Goal: Navigation & Orientation: Understand site structure

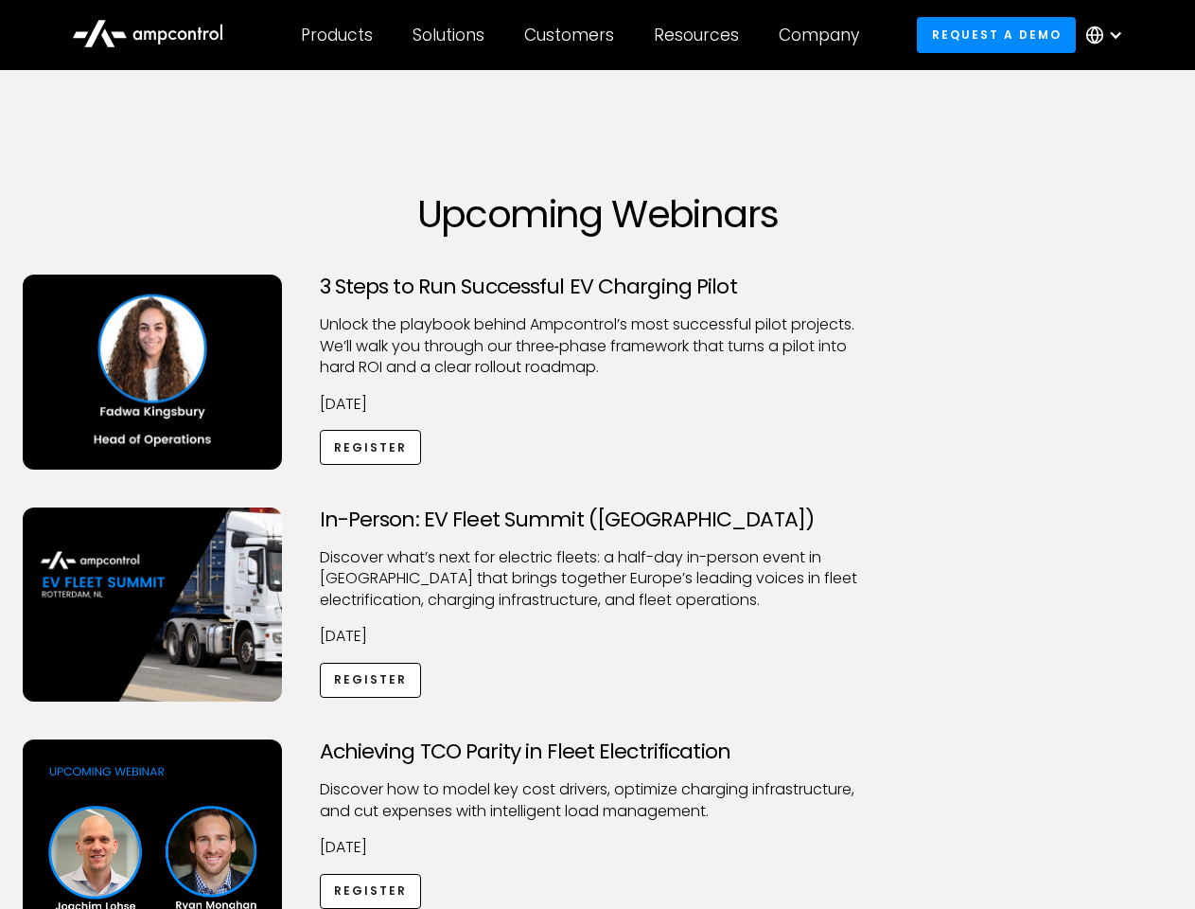
click at [582, 35] on div "Customers" at bounding box center [569, 35] width 90 height 21
click at [336, 35] on div "Products" at bounding box center [337, 35] width 72 height 21
click at [450, 35] on div "Solutions" at bounding box center [449, 35] width 72 height 21
click at [573, 35] on div "Customers" at bounding box center [569, 35] width 90 height 21
click at [700, 35] on div "Resources" at bounding box center [696, 35] width 85 height 21
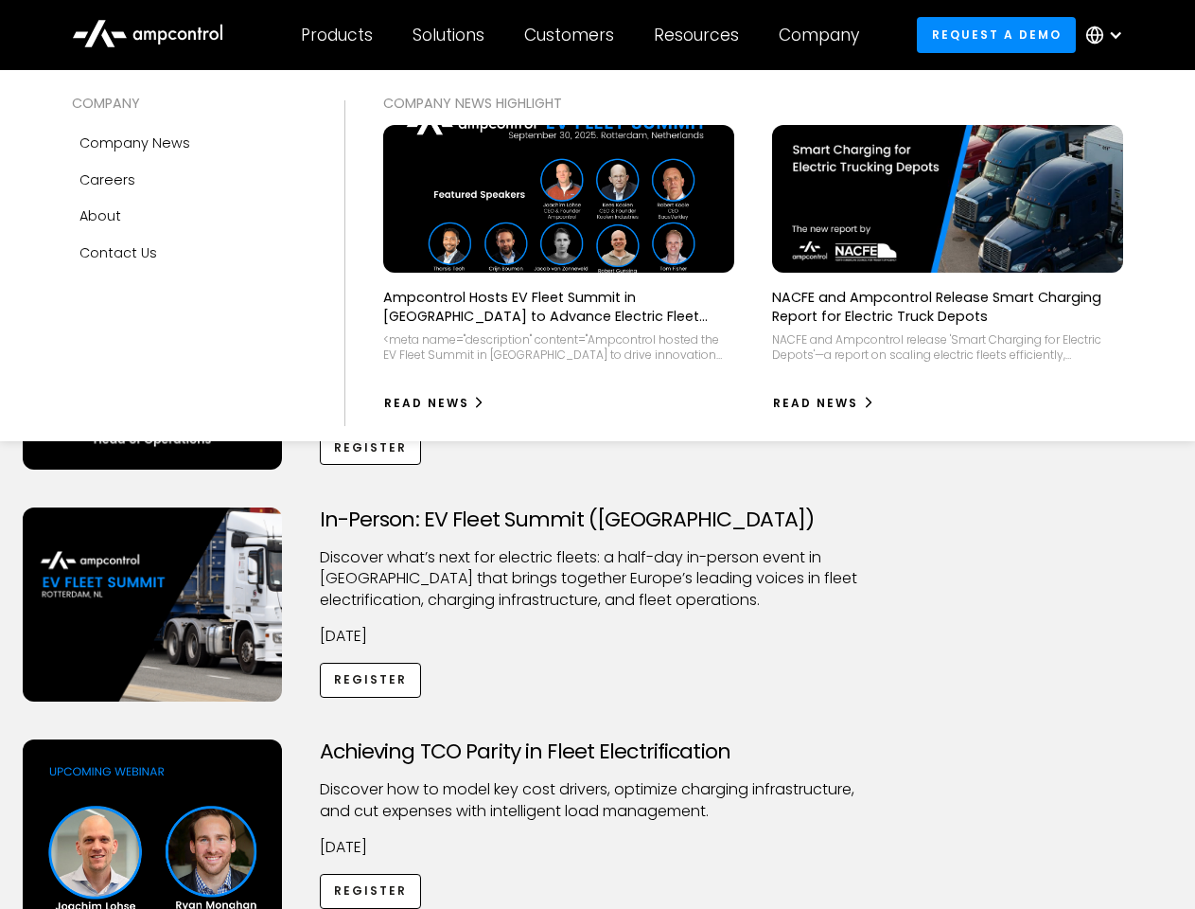
click at [825, 35] on div "Company" at bounding box center [819, 35] width 80 height 21
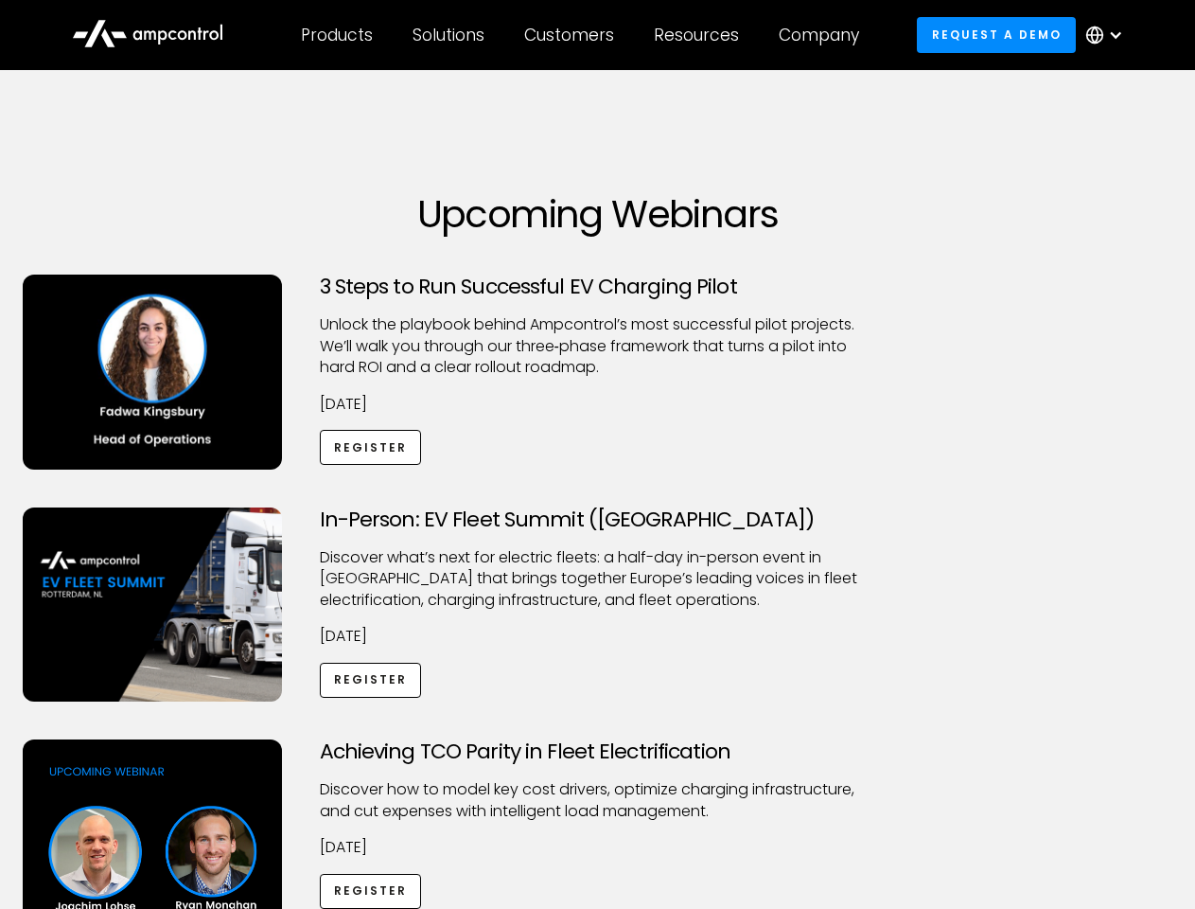
click at [1109, 35] on div at bounding box center [1115, 34] width 15 height 15
